Goal: Information Seeking & Learning: Learn about a topic

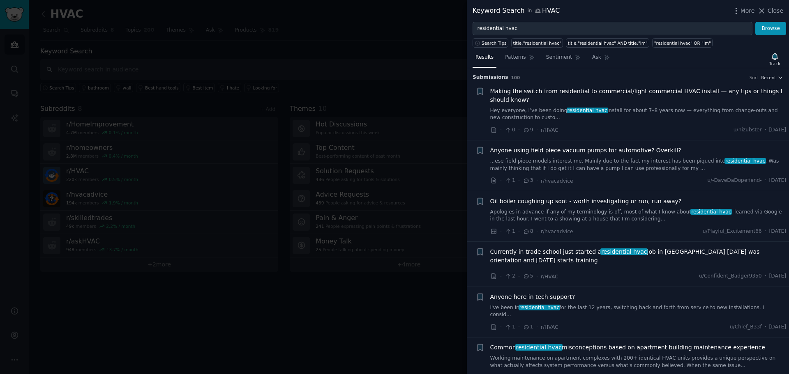
click at [376, 311] on div at bounding box center [394, 187] width 789 height 374
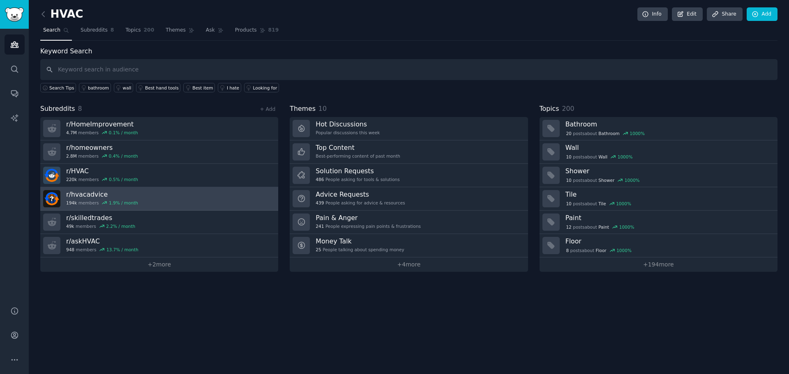
click at [202, 200] on link "r/ hvacadvice 194k members 1.9 % / month" at bounding box center [159, 198] width 238 height 23
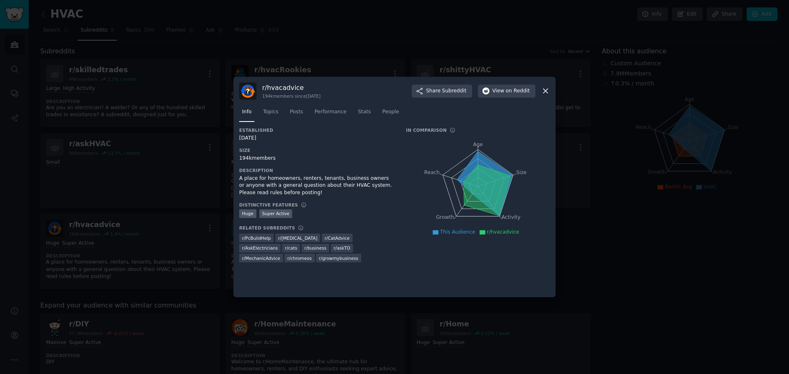
click at [547, 87] on icon at bounding box center [545, 91] width 9 height 9
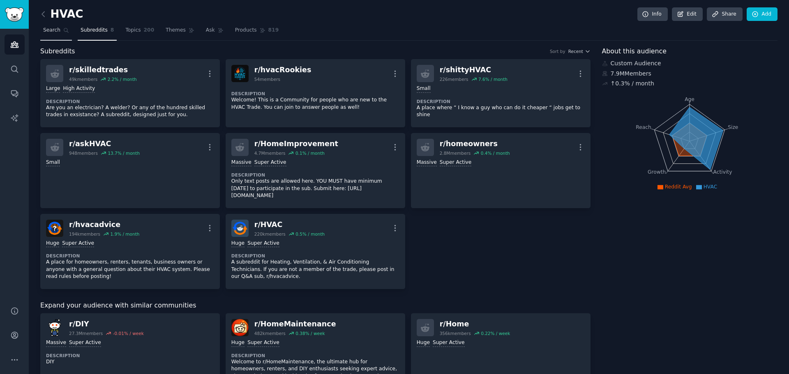
click at [47, 32] on span "Search" at bounding box center [51, 30] width 17 height 7
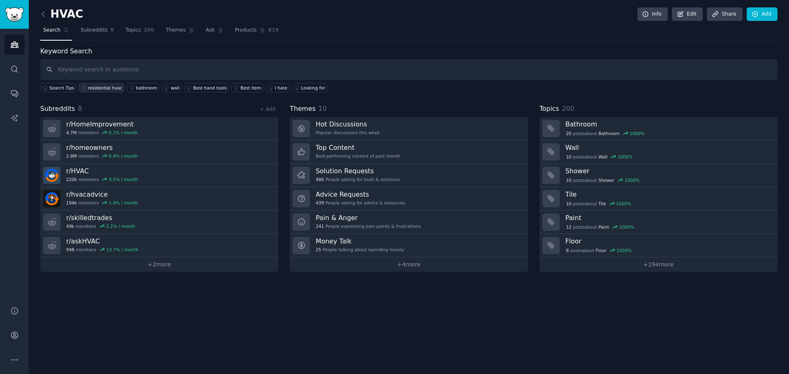
click at [88, 87] on div "residential hvac" at bounding box center [105, 88] width 35 height 6
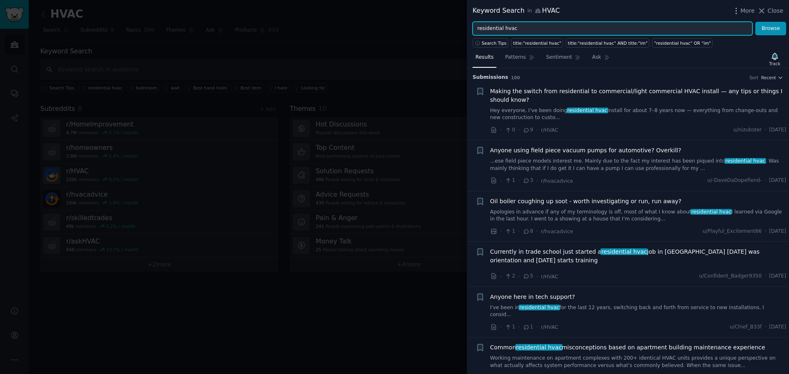
click at [533, 27] on input "residential hvac" at bounding box center [613, 29] width 280 height 14
type input "residential hvac COMPANY"
click at [755, 22] on button "Browse" at bounding box center [770, 29] width 31 height 14
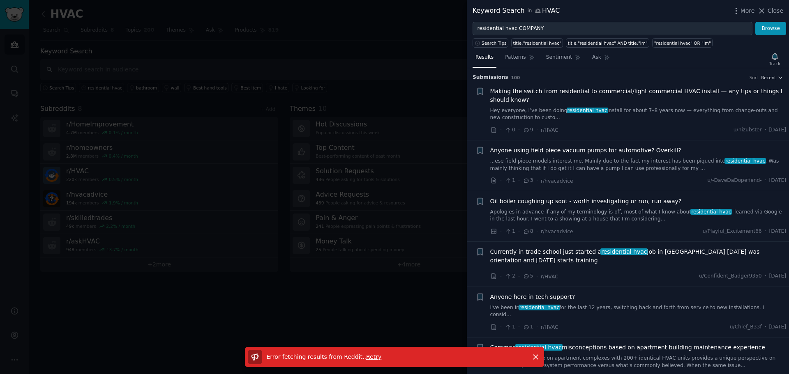
drag, startPoint x: 337, startPoint y: 295, endPoint x: 345, endPoint y: 292, distance: 8.9
click at [337, 295] on div at bounding box center [394, 187] width 789 height 374
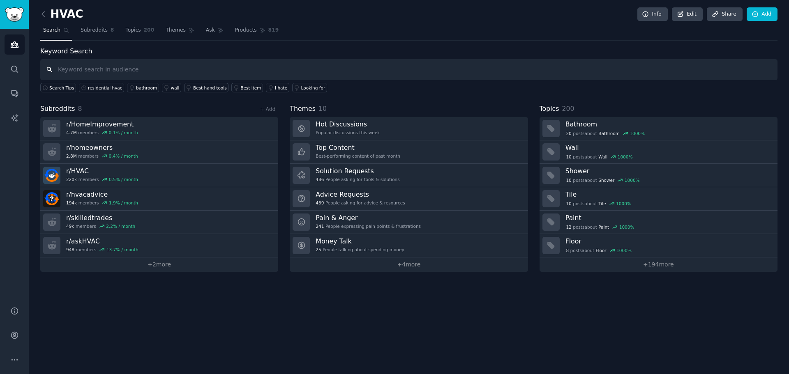
click at [215, 72] on input "text" at bounding box center [408, 69] width 737 height 21
type input "residential hvac company"
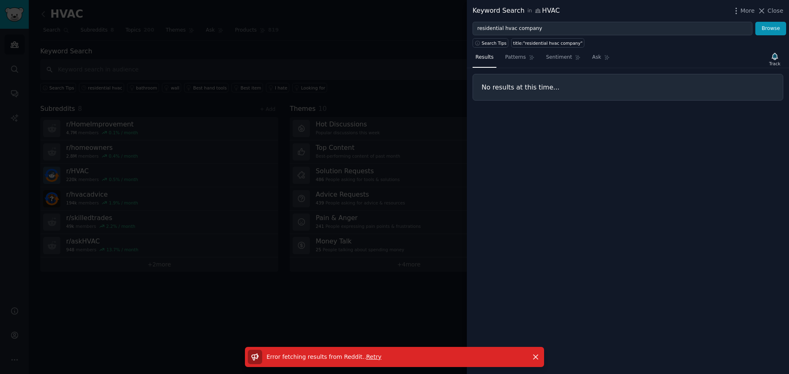
click at [366, 357] on span "Retry" at bounding box center [373, 357] width 15 height 7
